Goal: Task Accomplishment & Management: Use online tool/utility

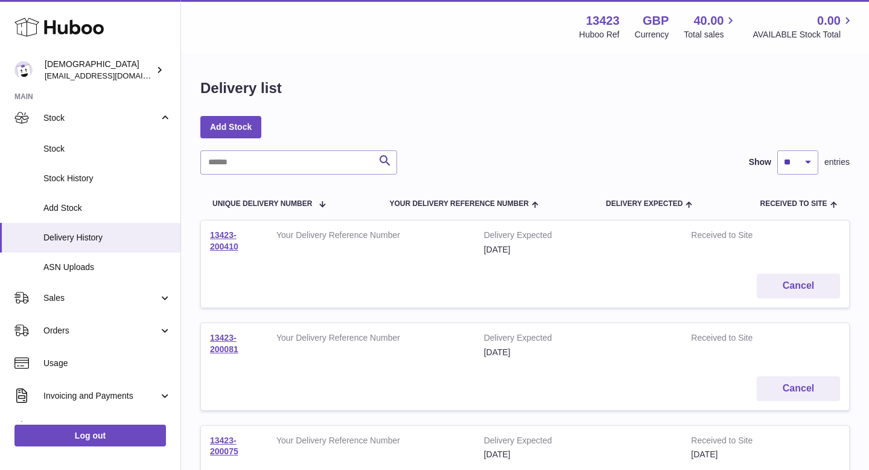
scroll to position [97, 0]
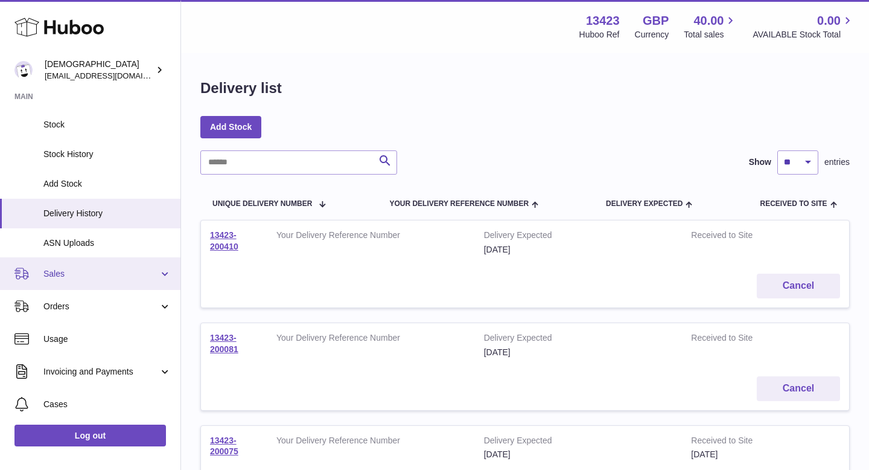
click at [96, 274] on span "Sales" at bounding box center [100, 273] width 115 height 11
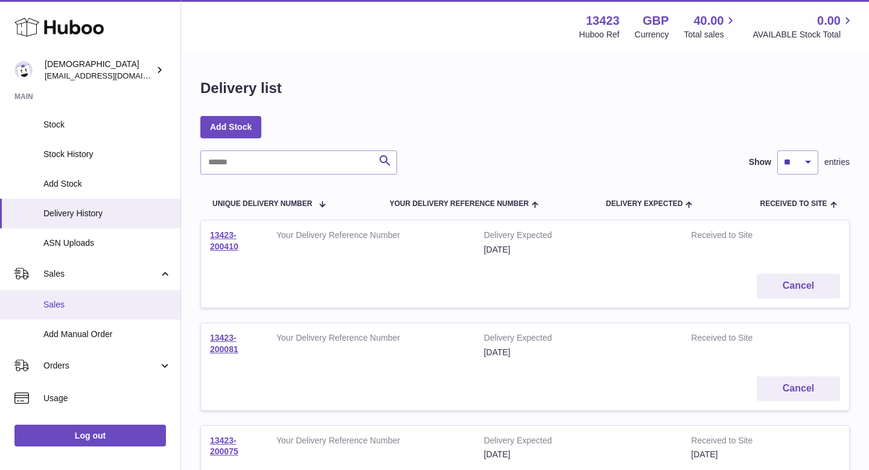
click at [92, 301] on span "Sales" at bounding box center [107, 304] width 128 height 11
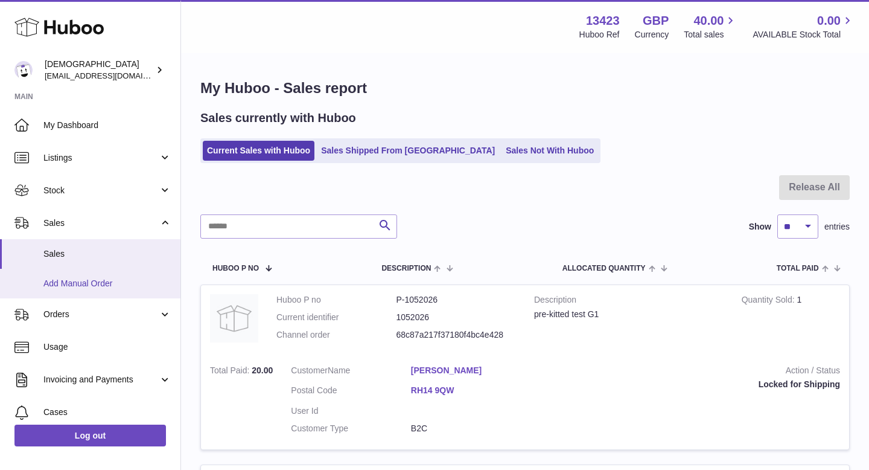
click at [109, 279] on span "Add Manual Order" at bounding box center [107, 283] width 128 height 11
